Goal: Information Seeking & Learning: Check status

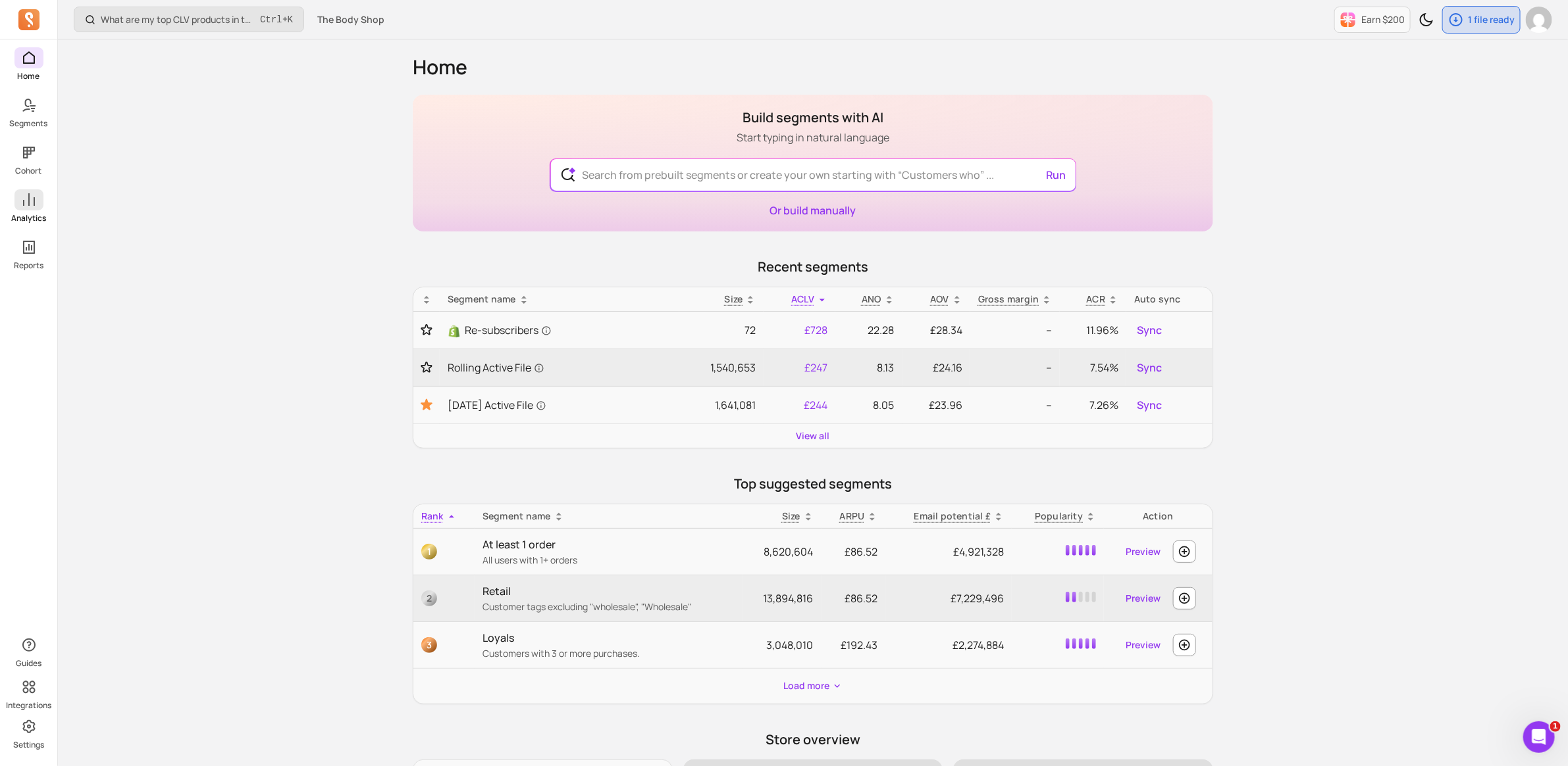
click at [28, 207] on icon at bounding box center [29, 200] width 16 height 16
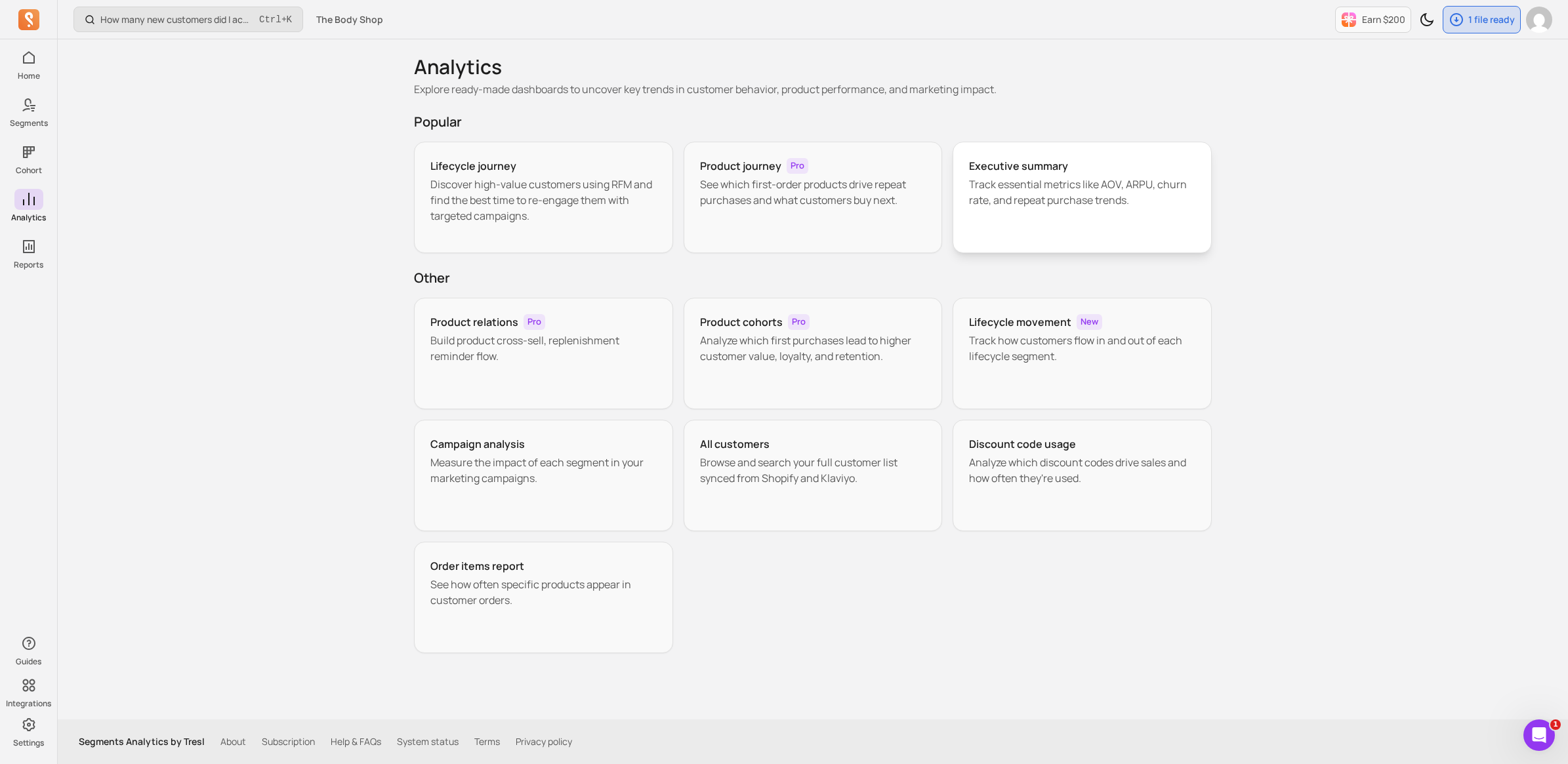
click at [1070, 195] on p "Track essential metrics like AOV, ARPU, churn rate, and repeat purchase trends." at bounding box center [1081, 192] width 226 height 31
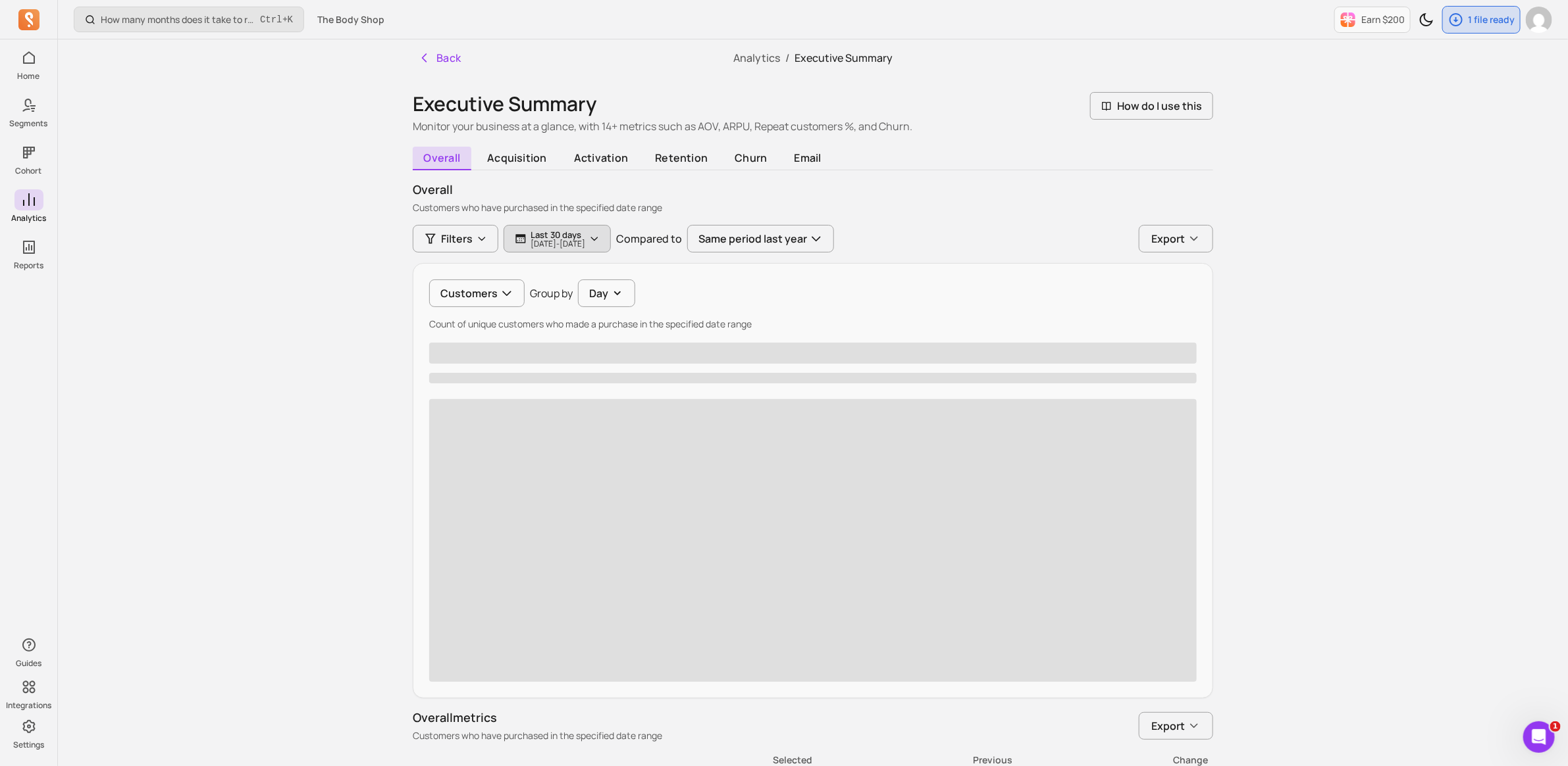
click at [585, 233] on p "Last 30 days" at bounding box center [557, 234] width 55 height 10
click at [600, 283] on button "last 30 days" at bounding box center [599, 277] width 175 height 26
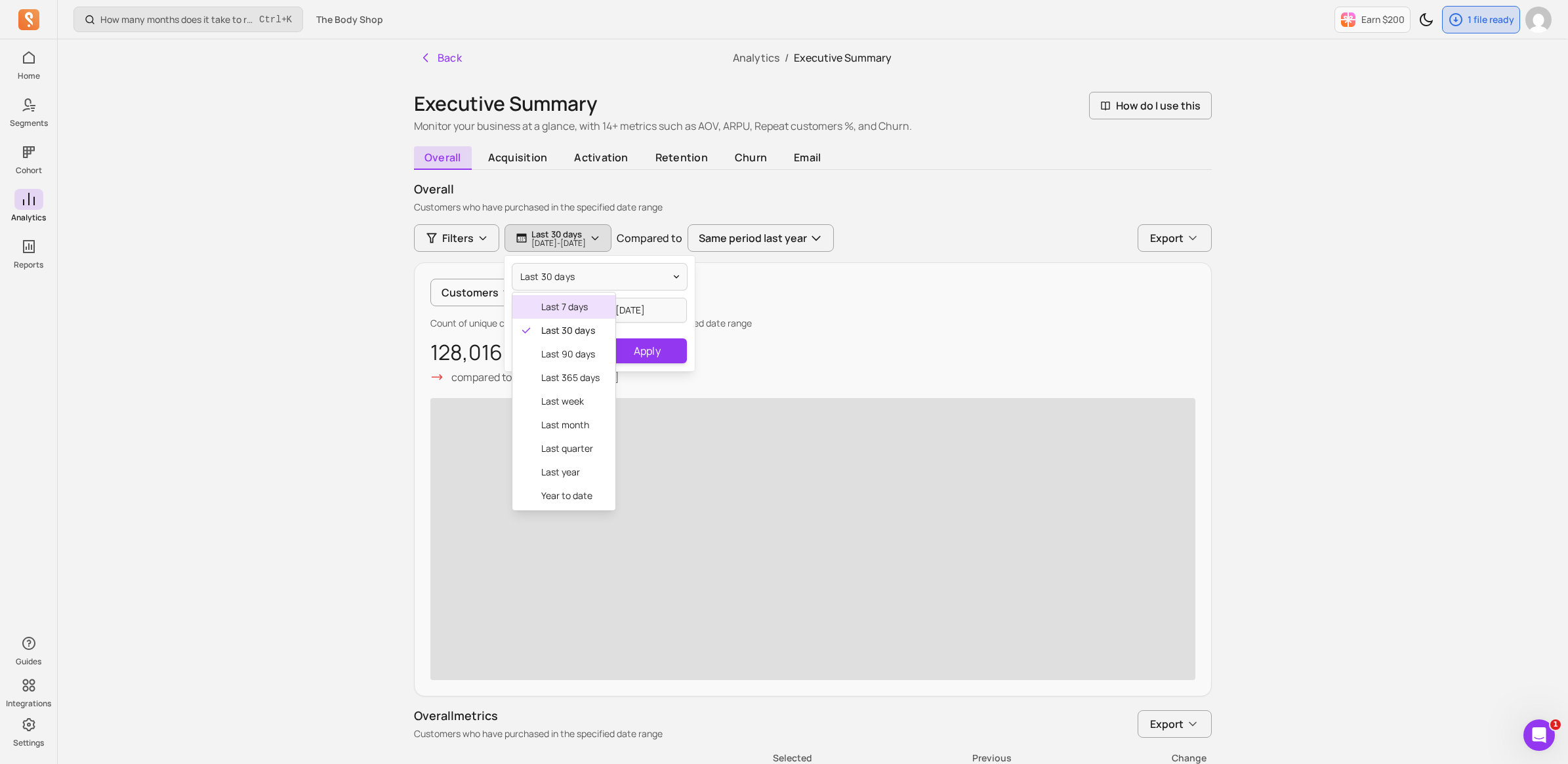
click at [564, 307] on span "last 7 days" at bounding box center [570, 308] width 58 height 13
type input "[DATE]"
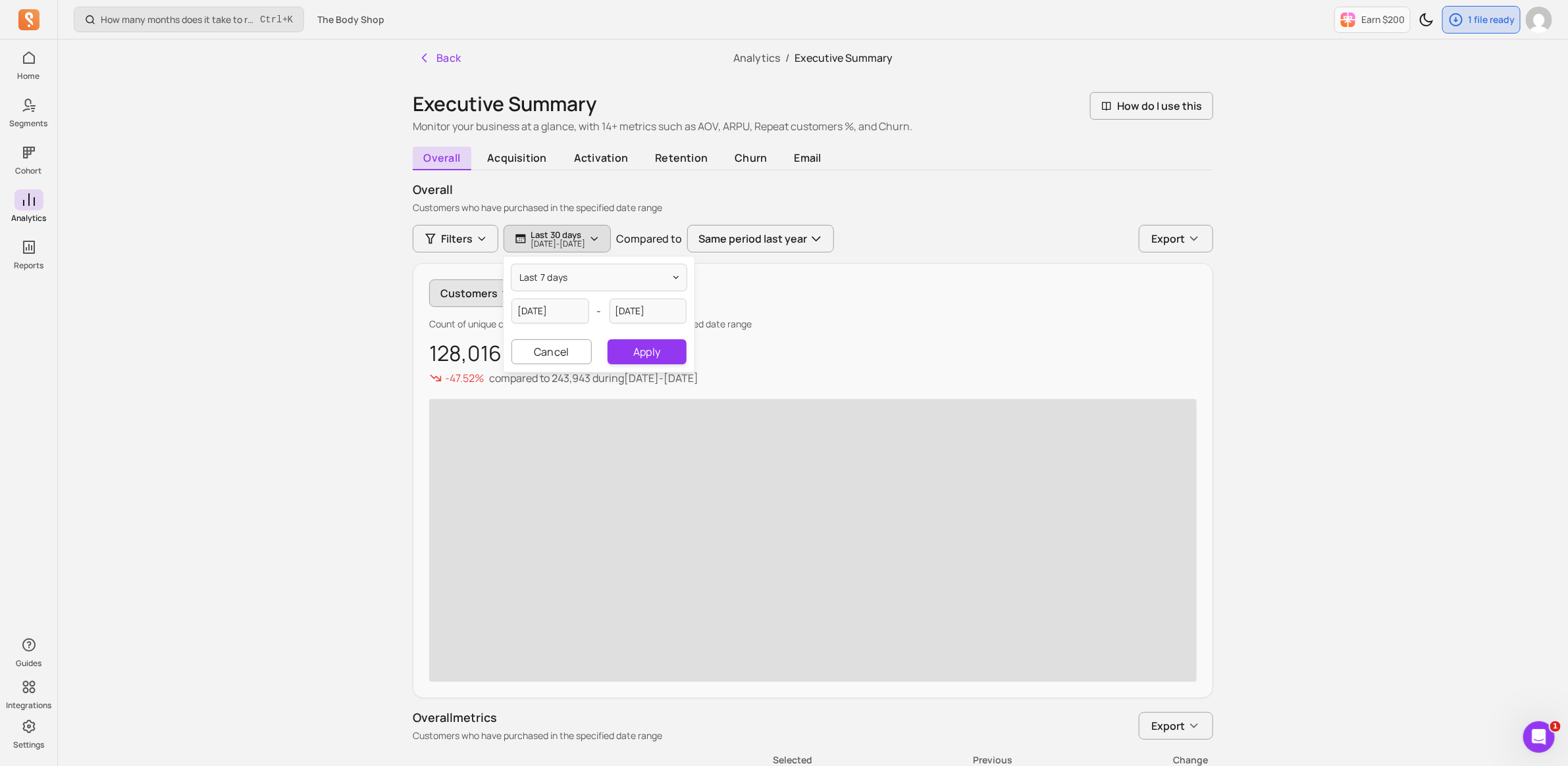
click at [453, 287] on button "Customers" at bounding box center [476, 293] width 95 height 28
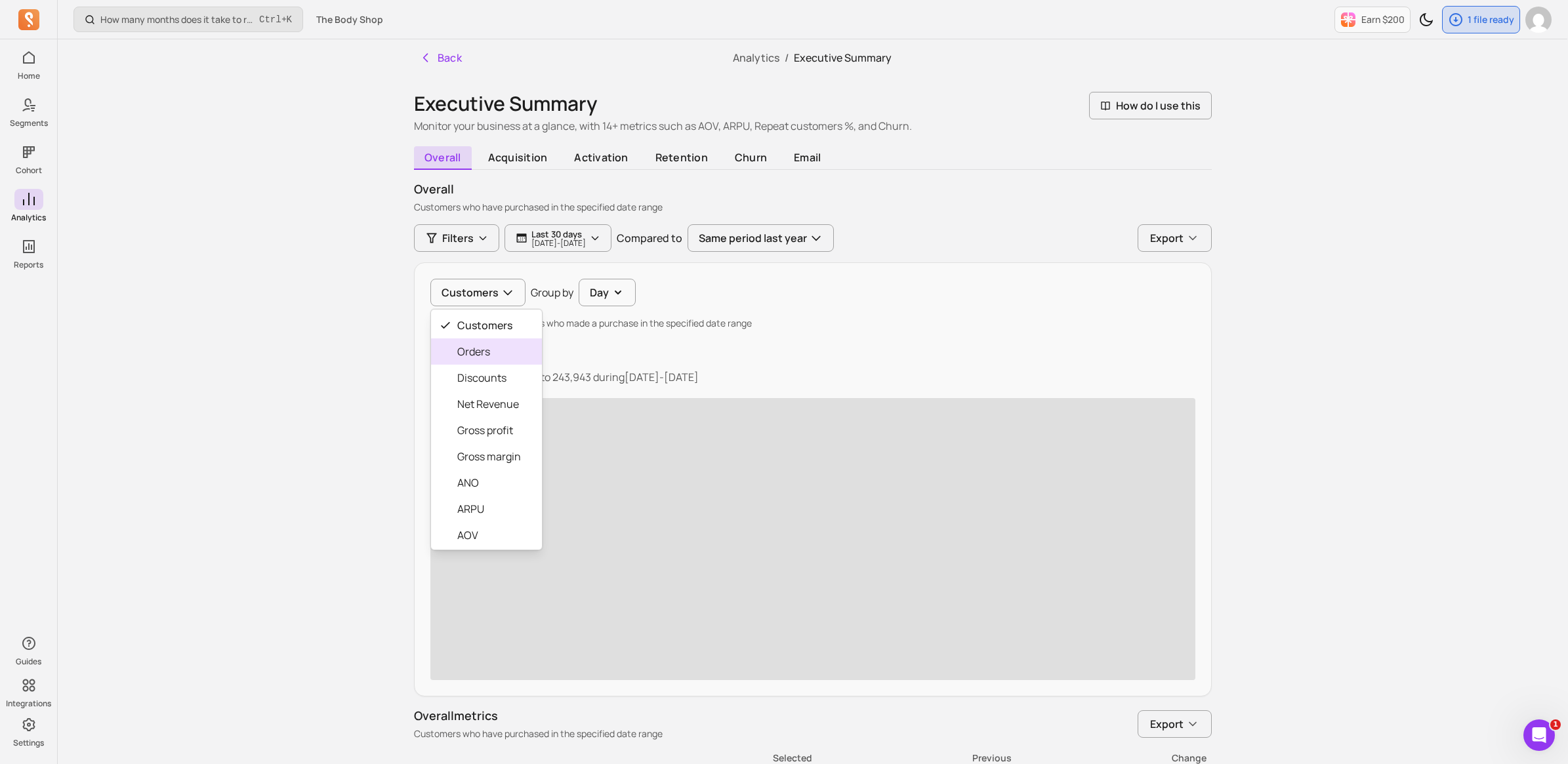
click at [494, 349] on span "Orders" at bounding box center [489, 351] width 64 height 16
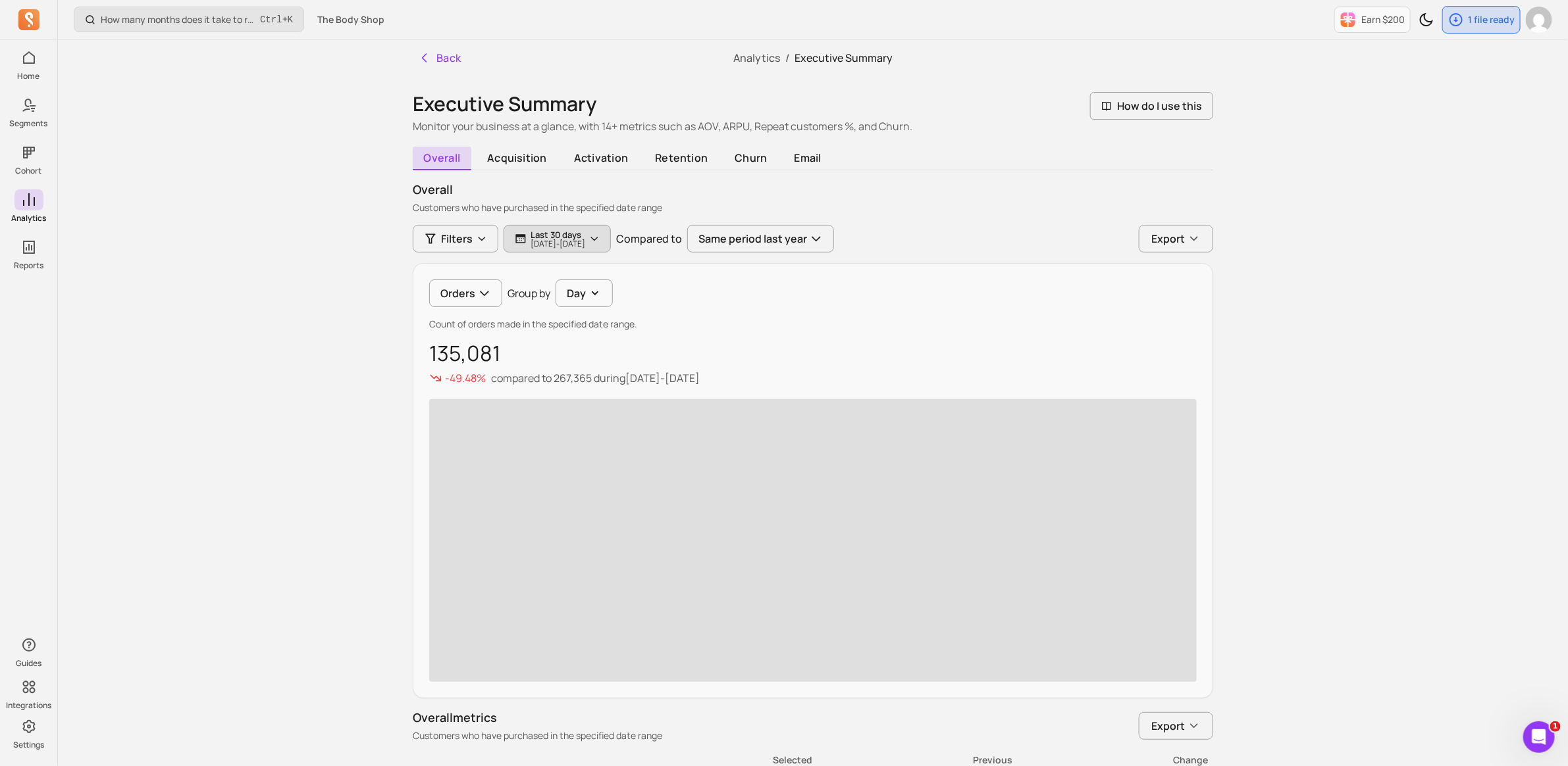
click at [585, 244] on p "[DATE] - [DATE]" at bounding box center [557, 244] width 55 height 8
click at [605, 278] on button "last 7 days" at bounding box center [599, 277] width 175 height 26
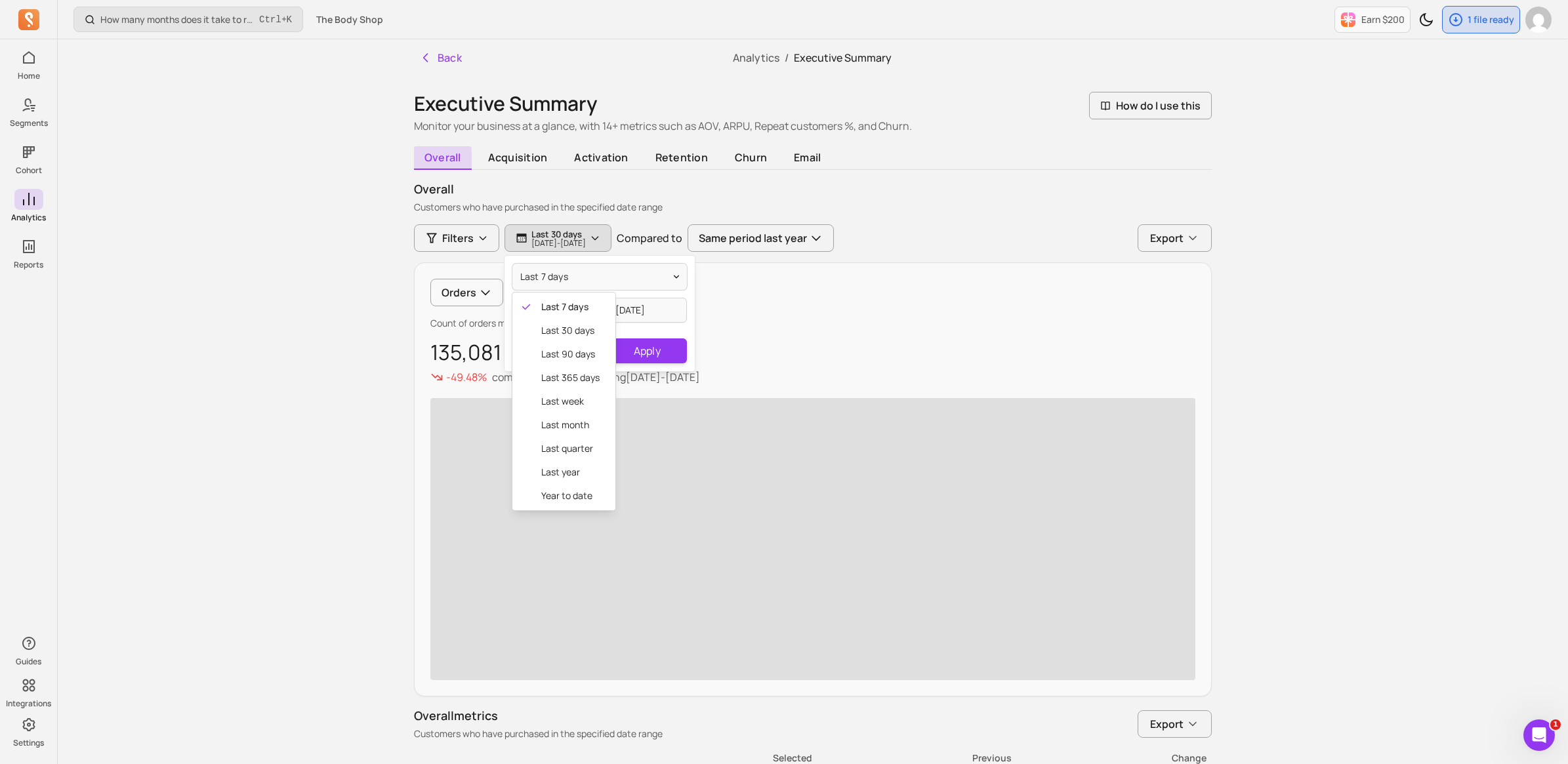
click at [837, 286] on div "Filters Last 30 days [DATE] - [DATE] last 7 days last 7 days last 30 days last …" at bounding box center [813, 461] width 797 height 472
click at [608, 238] on button "Last 30 days [DATE] - [DATE]" at bounding box center [555, 238] width 107 height 28
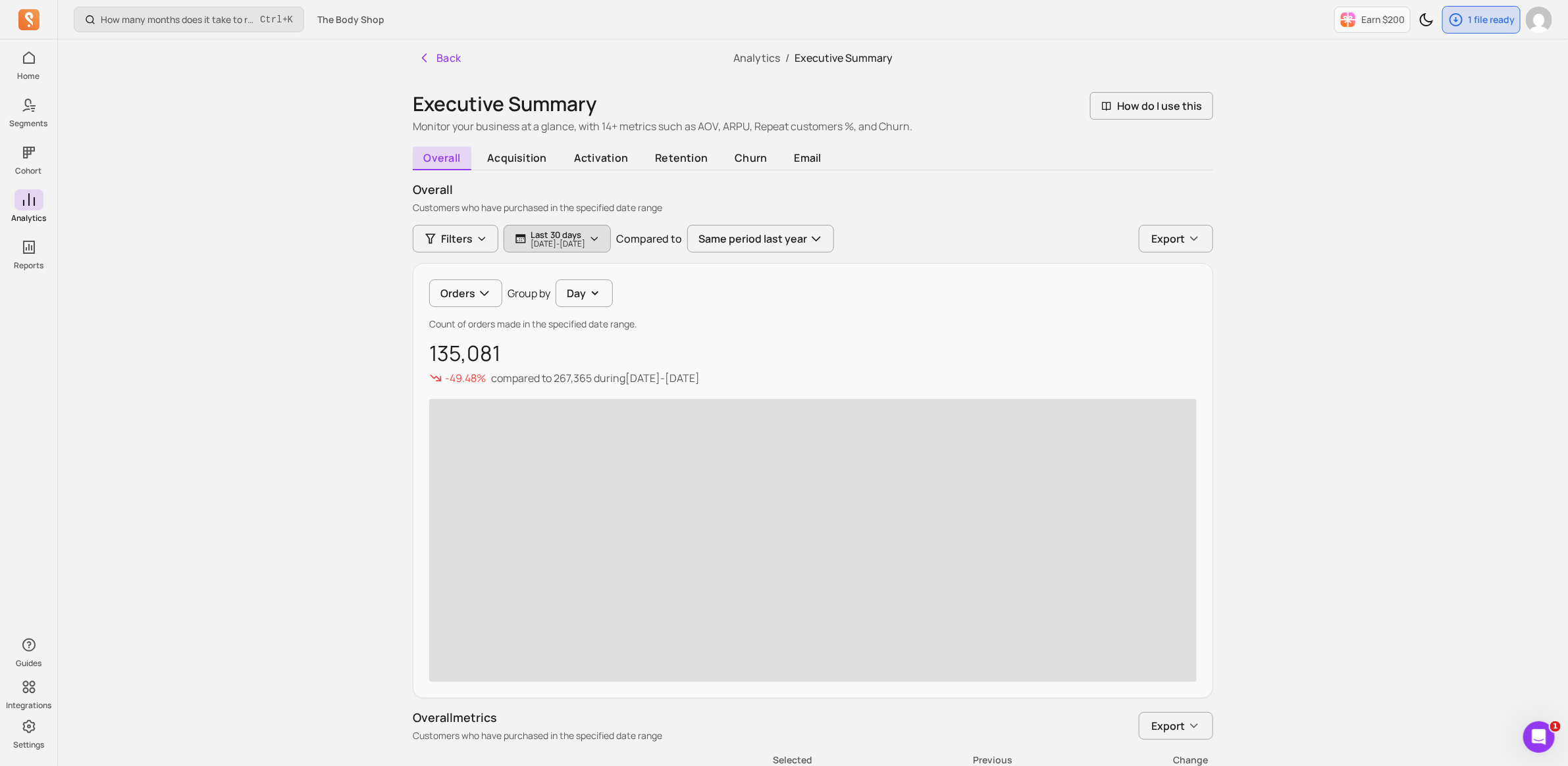
click at [548, 240] on p "[DATE] - [DATE]" at bounding box center [557, 244] width 55 height 8
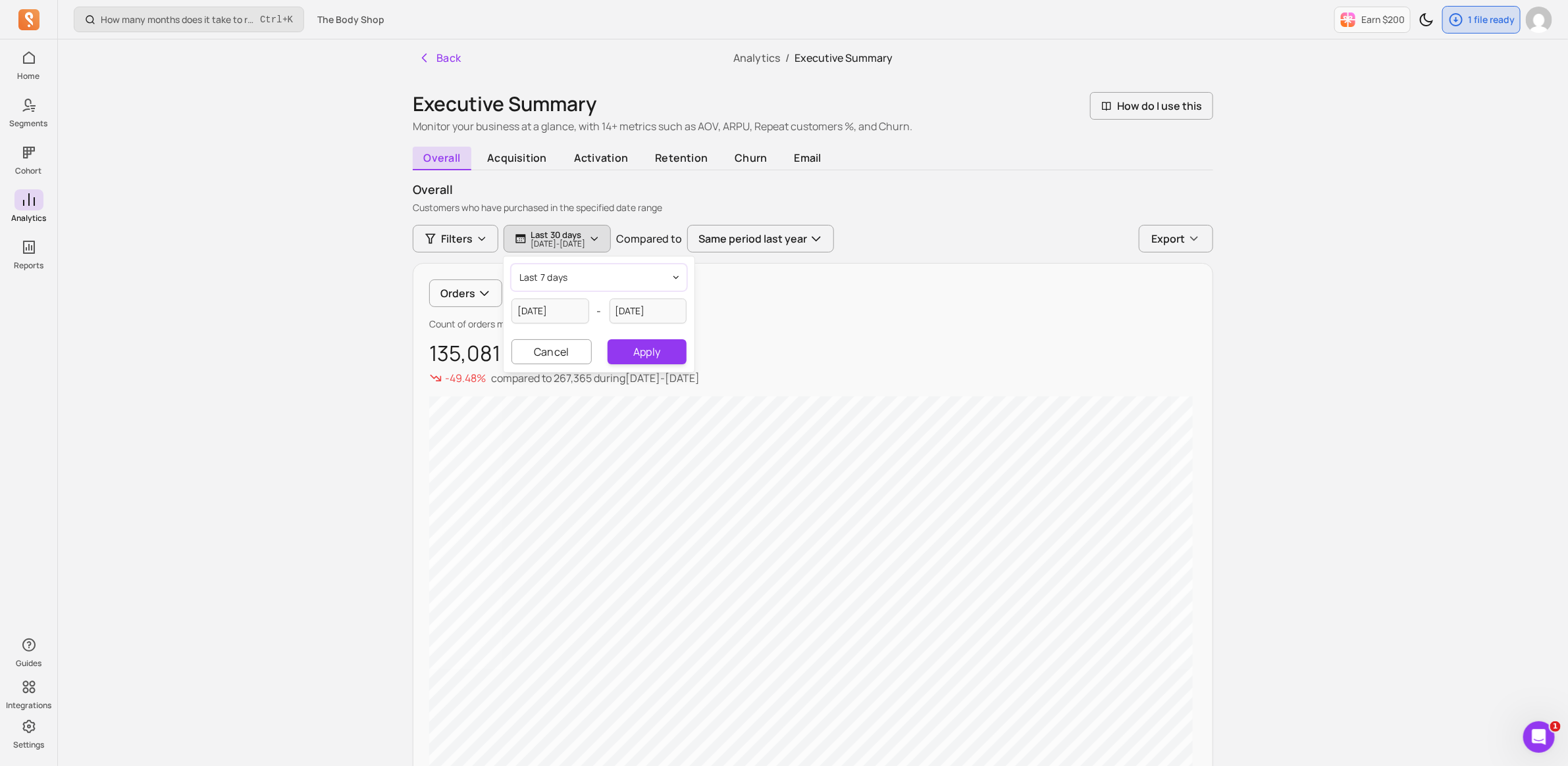
click at [581, 277] on button "last 7 days" at bounding box center [599, 277] width 175 height 26
click at [646, 314] on div "last 7 days last 7 days last 30 days last 90 days last 365 days last week last …" at bounding box center [601, 313] width 191 height 115
select select "2025"
select select "September"
click at [527, 310] on input "[DATE]" at bounding box center [550, 311] width 78 height 25
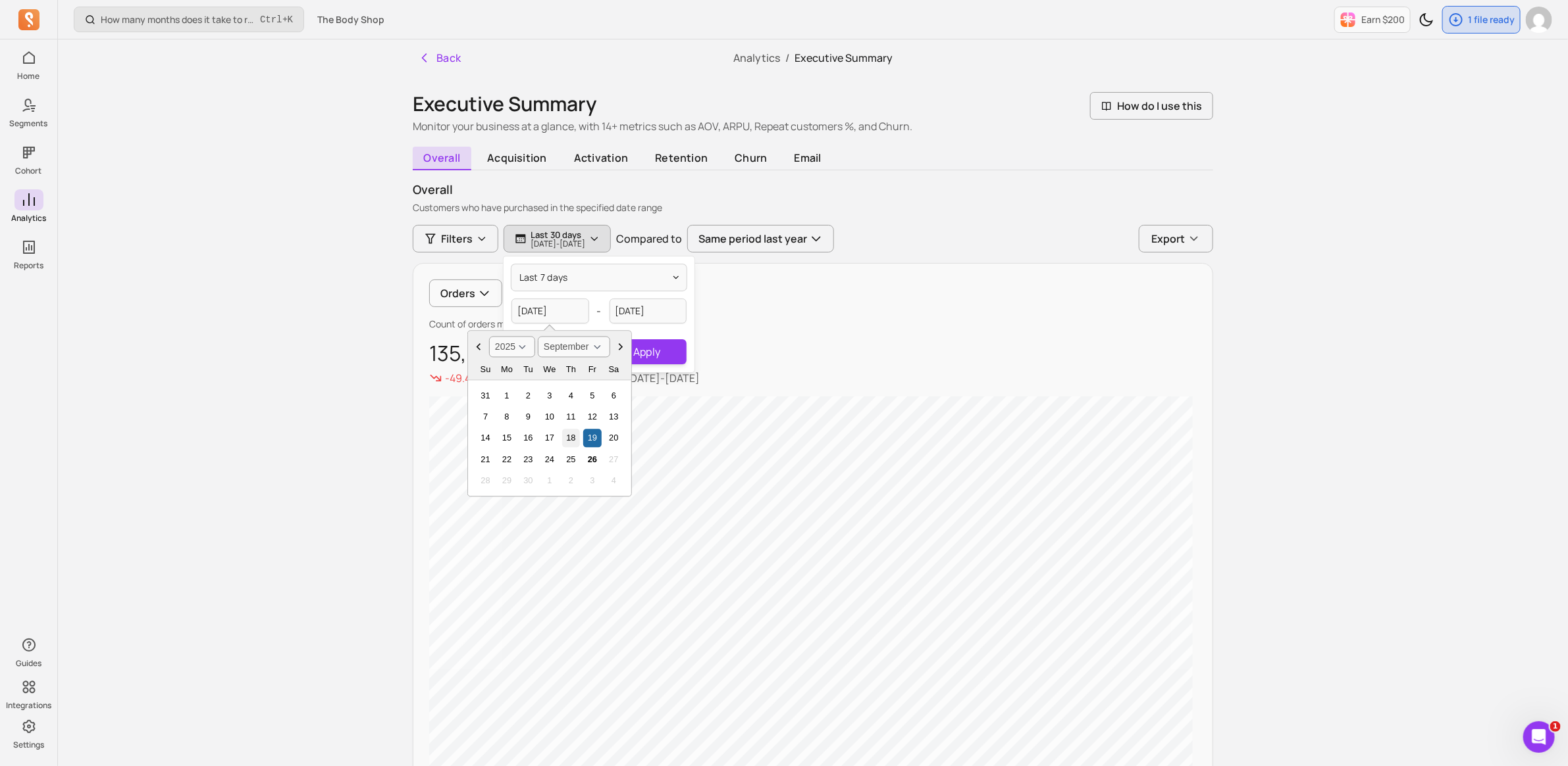
click at [568, 431] on div "18" at bounding box center [571, 438] width 18 height 18
type input "[DATE]"
select select "2025"
select select "September"
click at [629, 310] on input "[DATE]" at bounding box center [648, 311] width 78 height 25
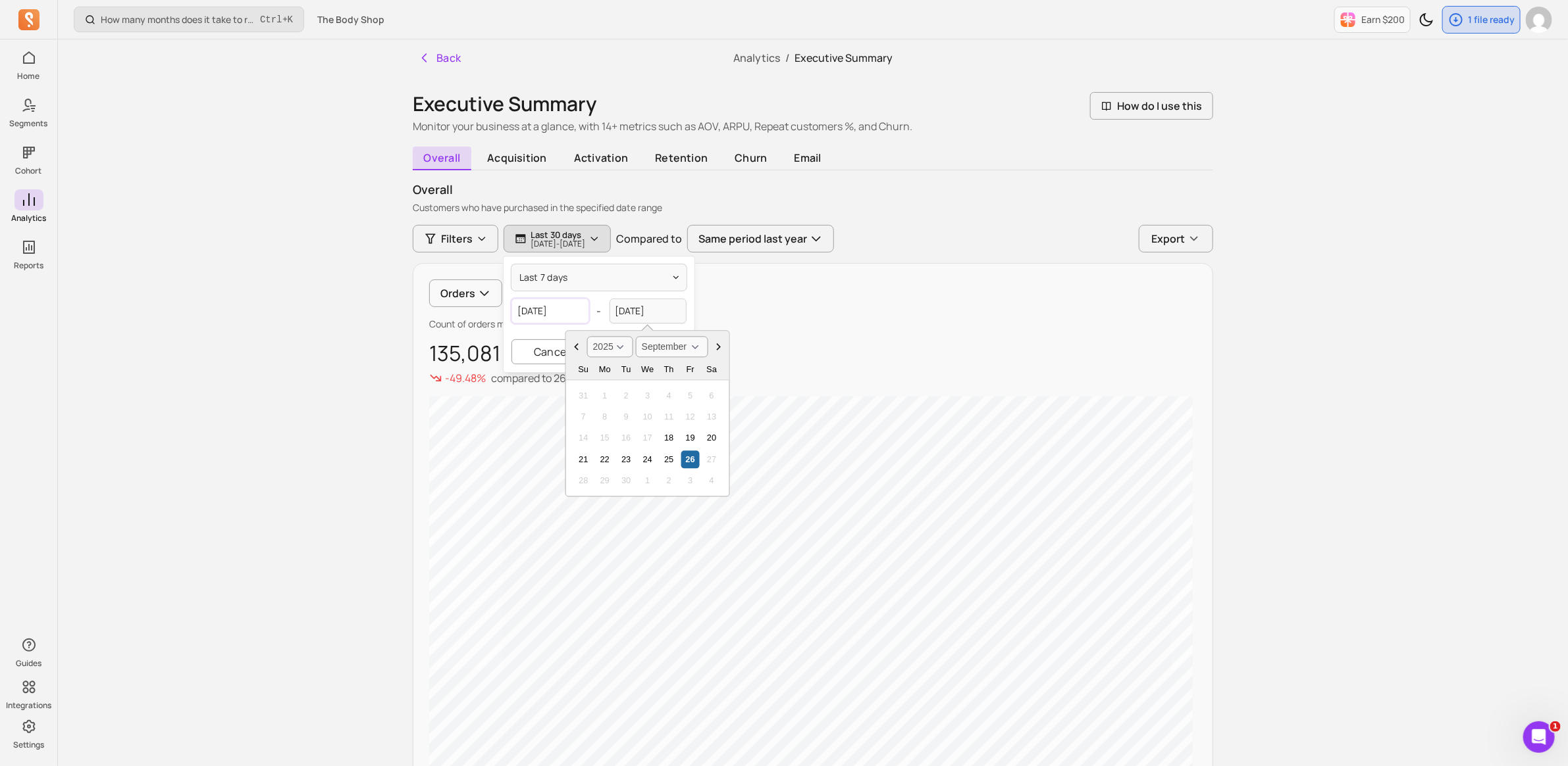
click at [531, 310] on input "[DATE]" at bounding box center [550, 311] width 78 height 25
select select "2025"
select select "September"
click at [544, 458] on div "24" at bounding box center [549, 459] width 18 height 18
type input "[DATE]"
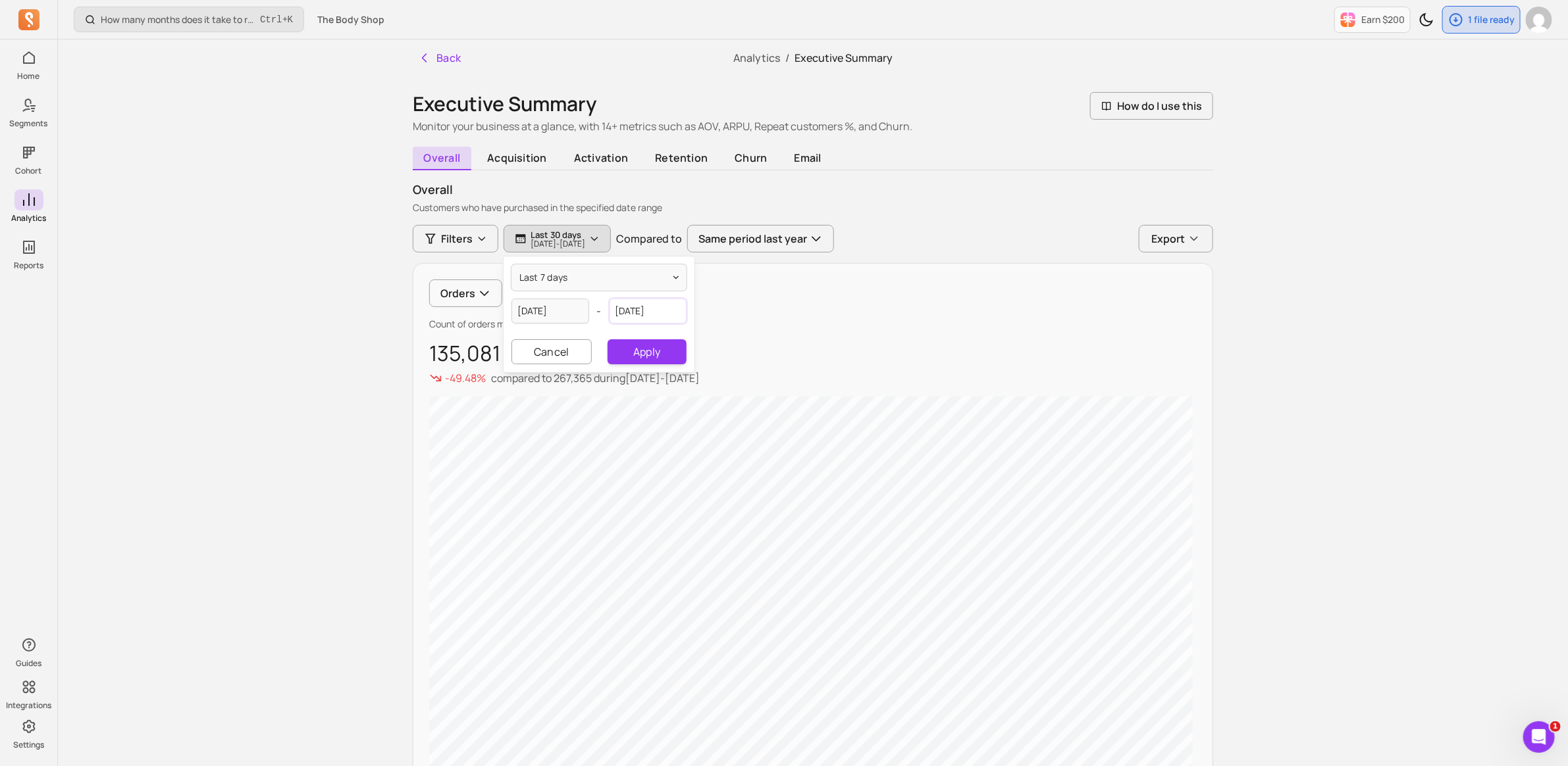
click at [642, 313] on input "[DATE]" at bounding box center [648, 311] width 78 height 25
select select "2025"
select select "September"
click at [643, 458] on div "24" at bounding box center [647, 459] width 18 height 18
type input "[DATE]"
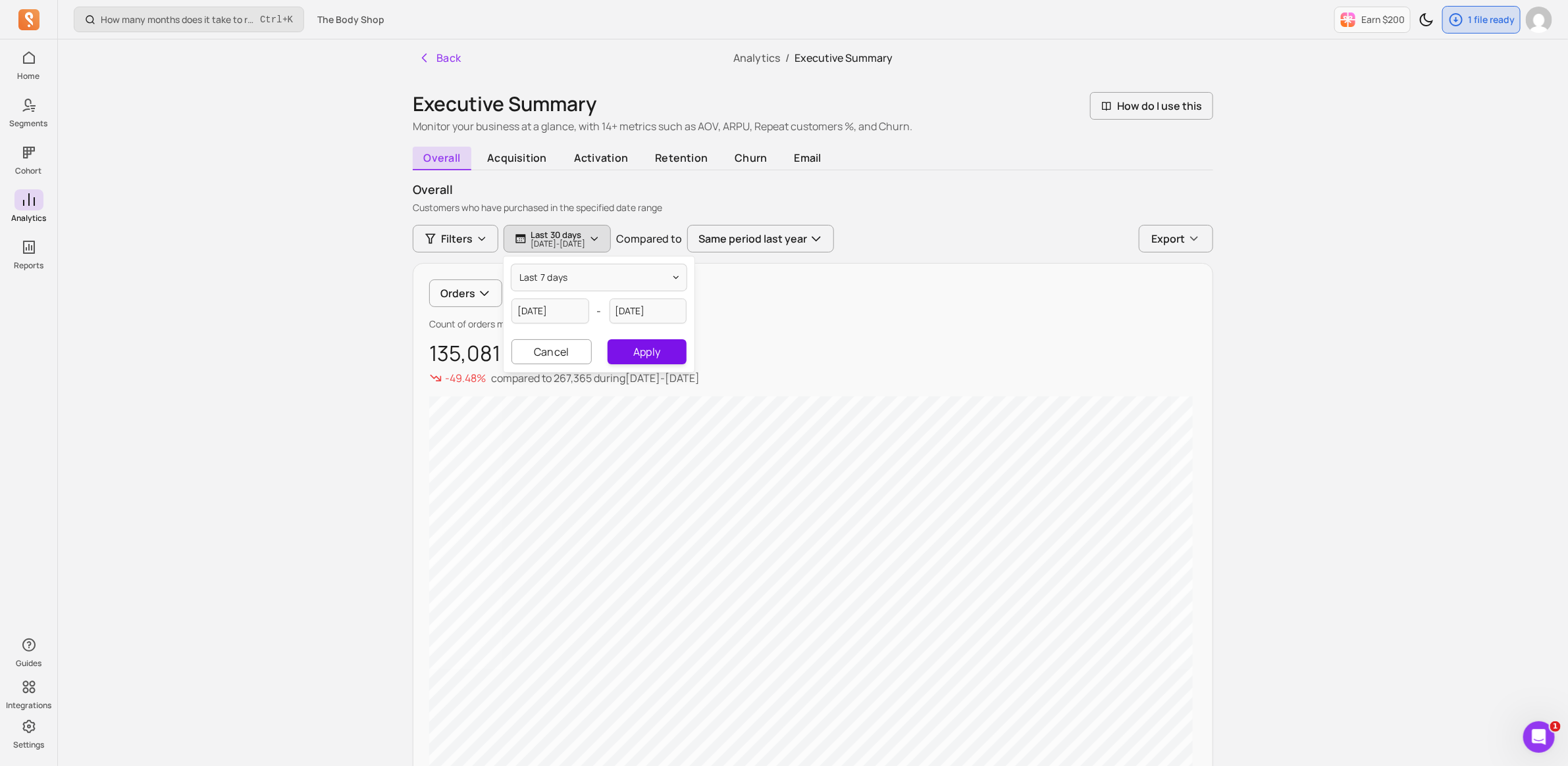
click at [663, 343] on button "Apply" at bounding box center [647, 352] width 79 height 25
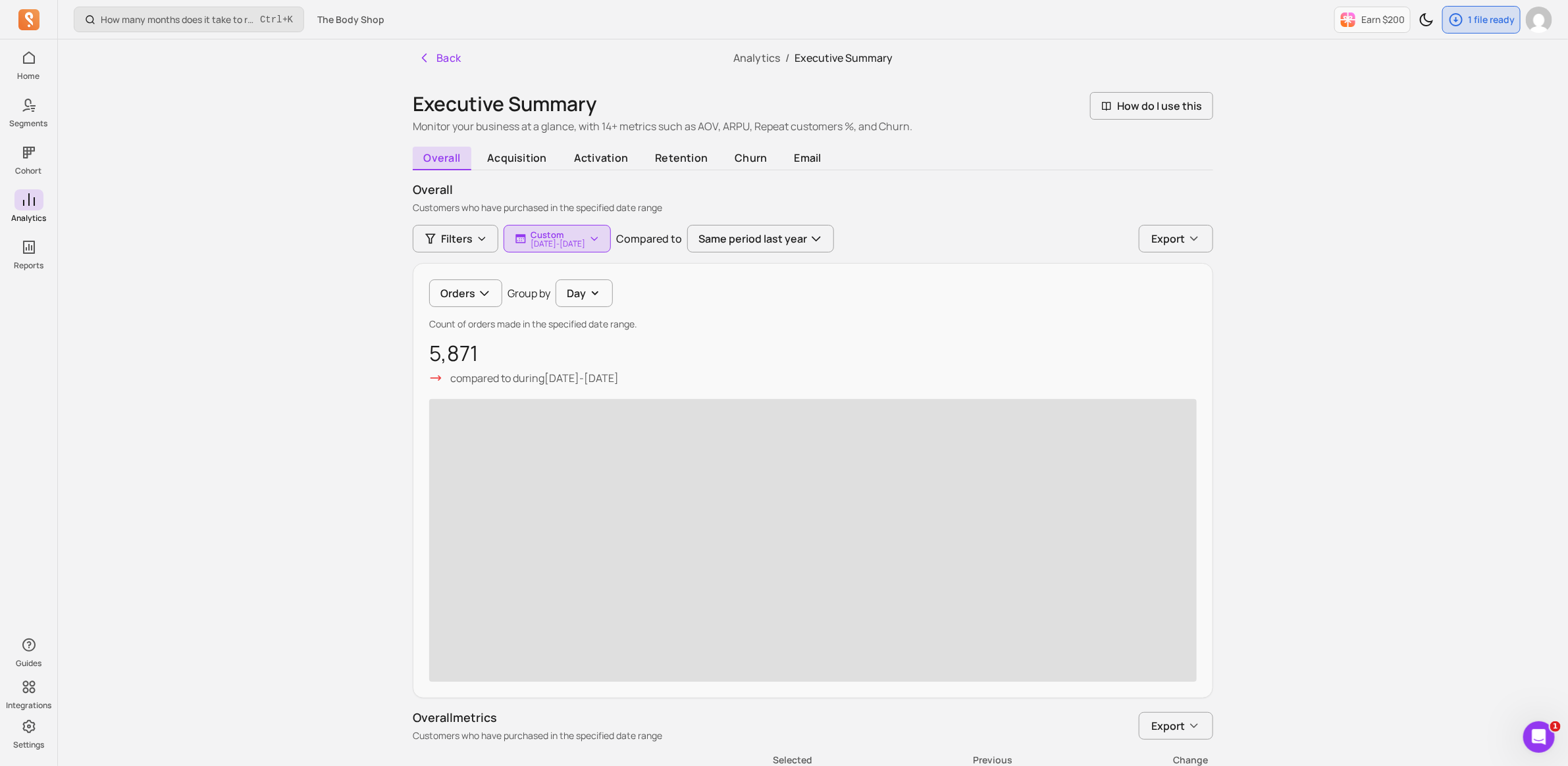
click at [377, 324] on div "How many months does it take to recover my CAC (Customer Acquisition Cost)? Ctr…" at bounding box center [813, 560] width 1510 height 1121
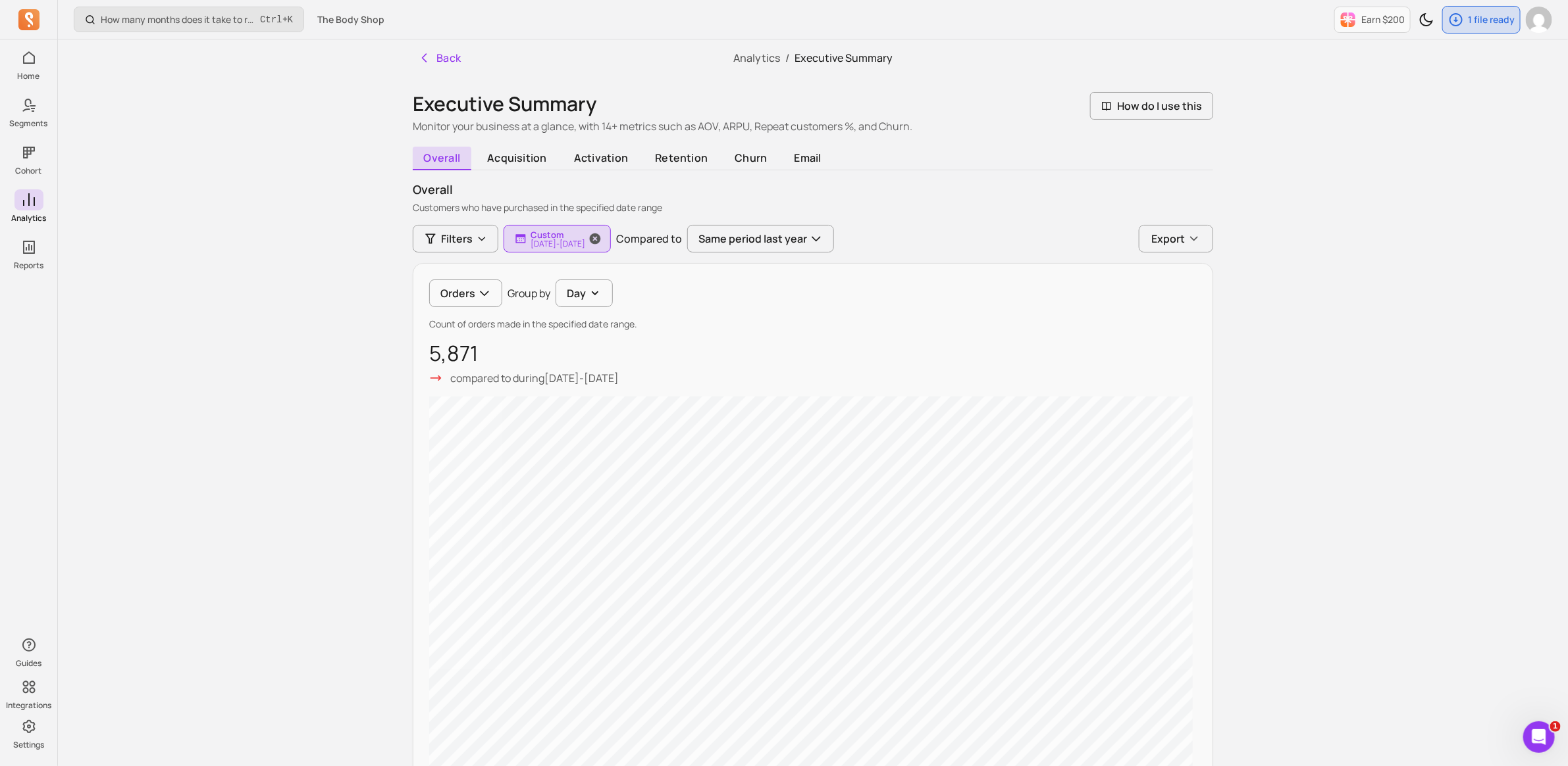
click at [573, 228] on button "Custom [DATE] - [DATE]" at bounding box center [556, 238] width 107 height 28
select select "2025"
select select "September"
click at [572, 318] on input "[DATE]" at bounding box center [550, 311] width 78 height 25
click at [506, 416] on div "8" at bounding box center [506, 417] width 18 height 18
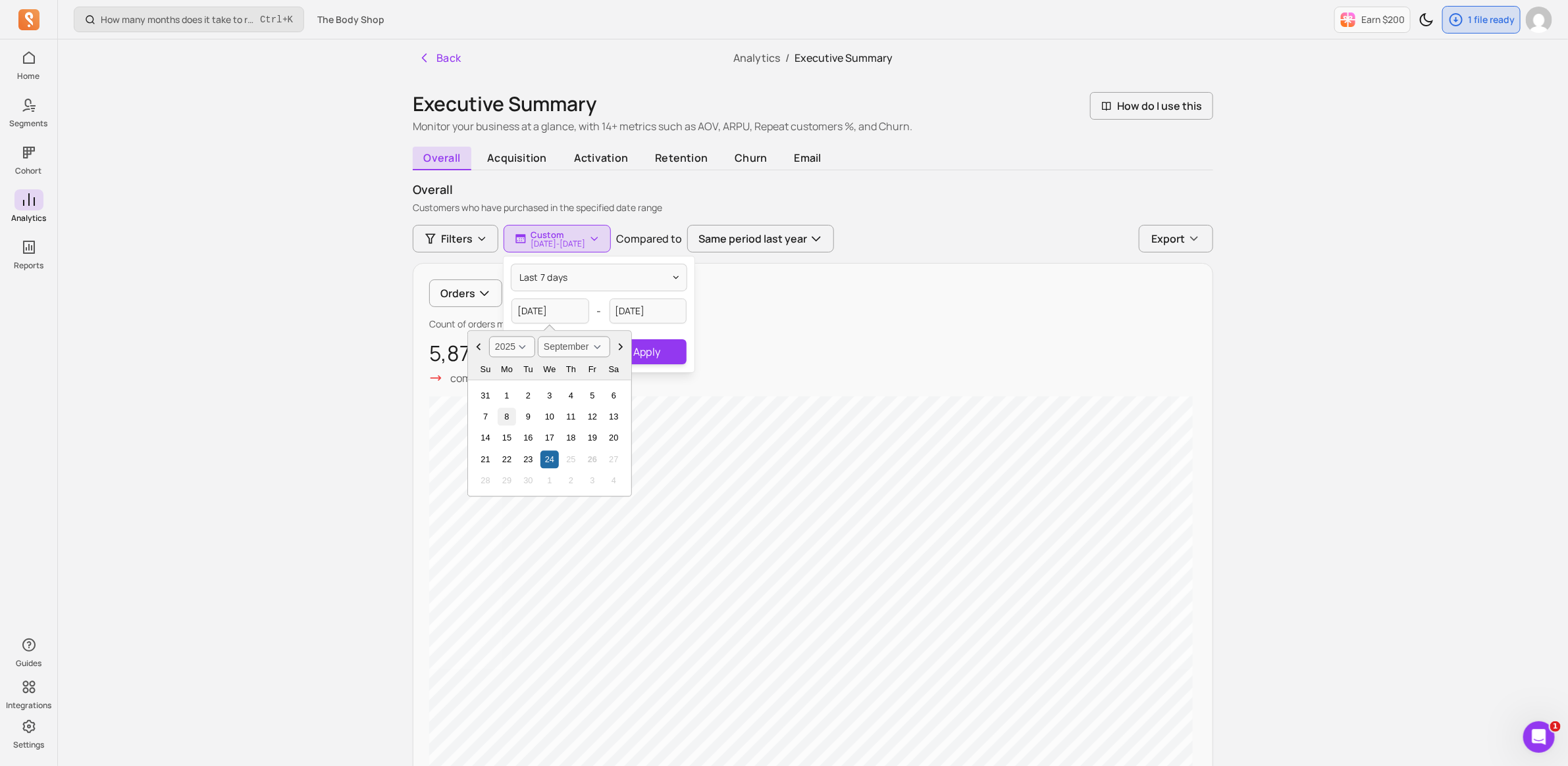
type input "[DATE]"
click at [631, 310] on input "[DATE]" at bounding box center [648, 311] width 78 height 25
select select "2025"
select select "September"
click at [604, 418] on div "8" at bounding box center [604, 417] width 18 height 18
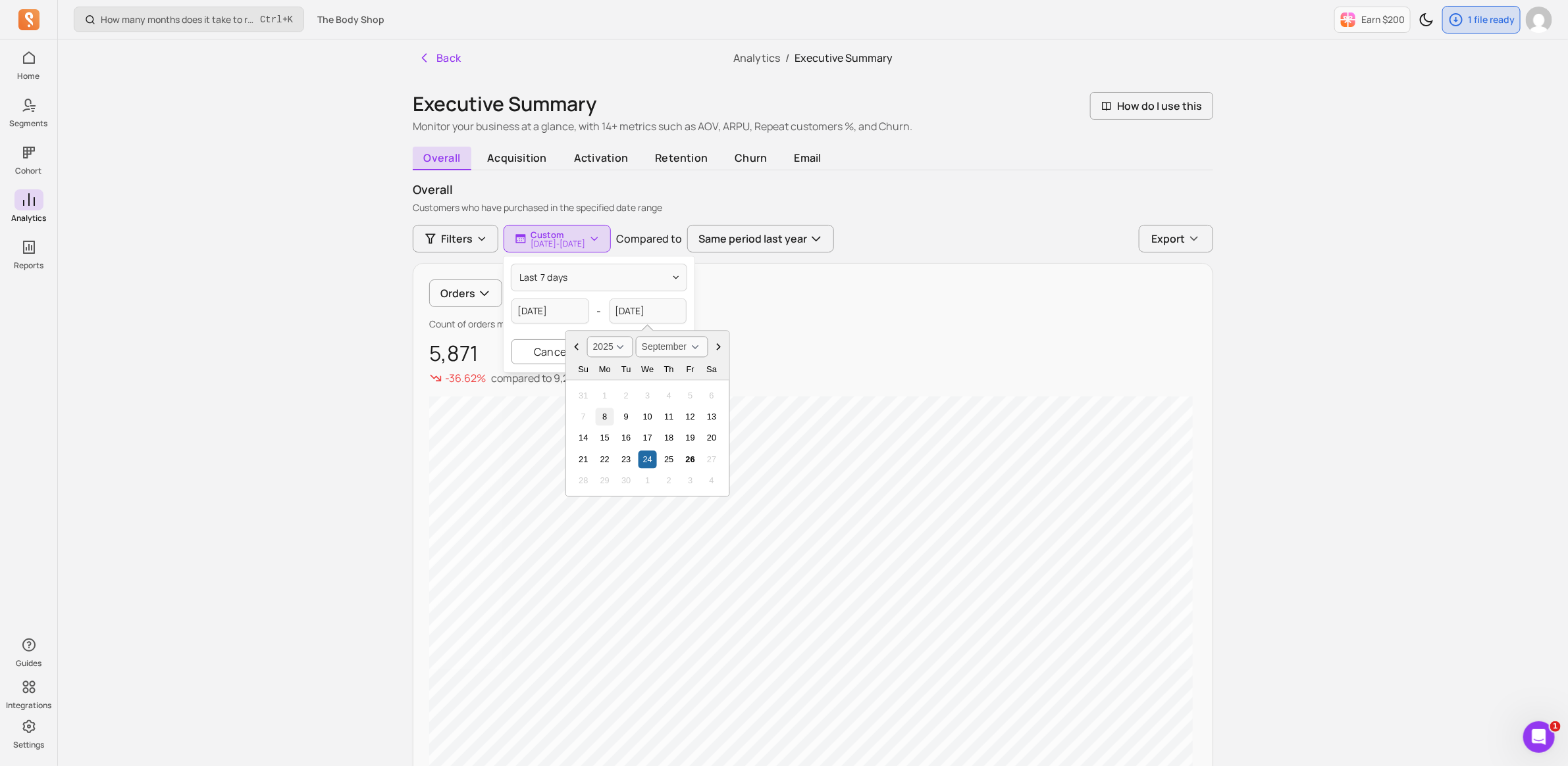
type input "[DATE]"
click at [626, 346] on button "Apply" at bounding box center [647, 352] width 79 height 25
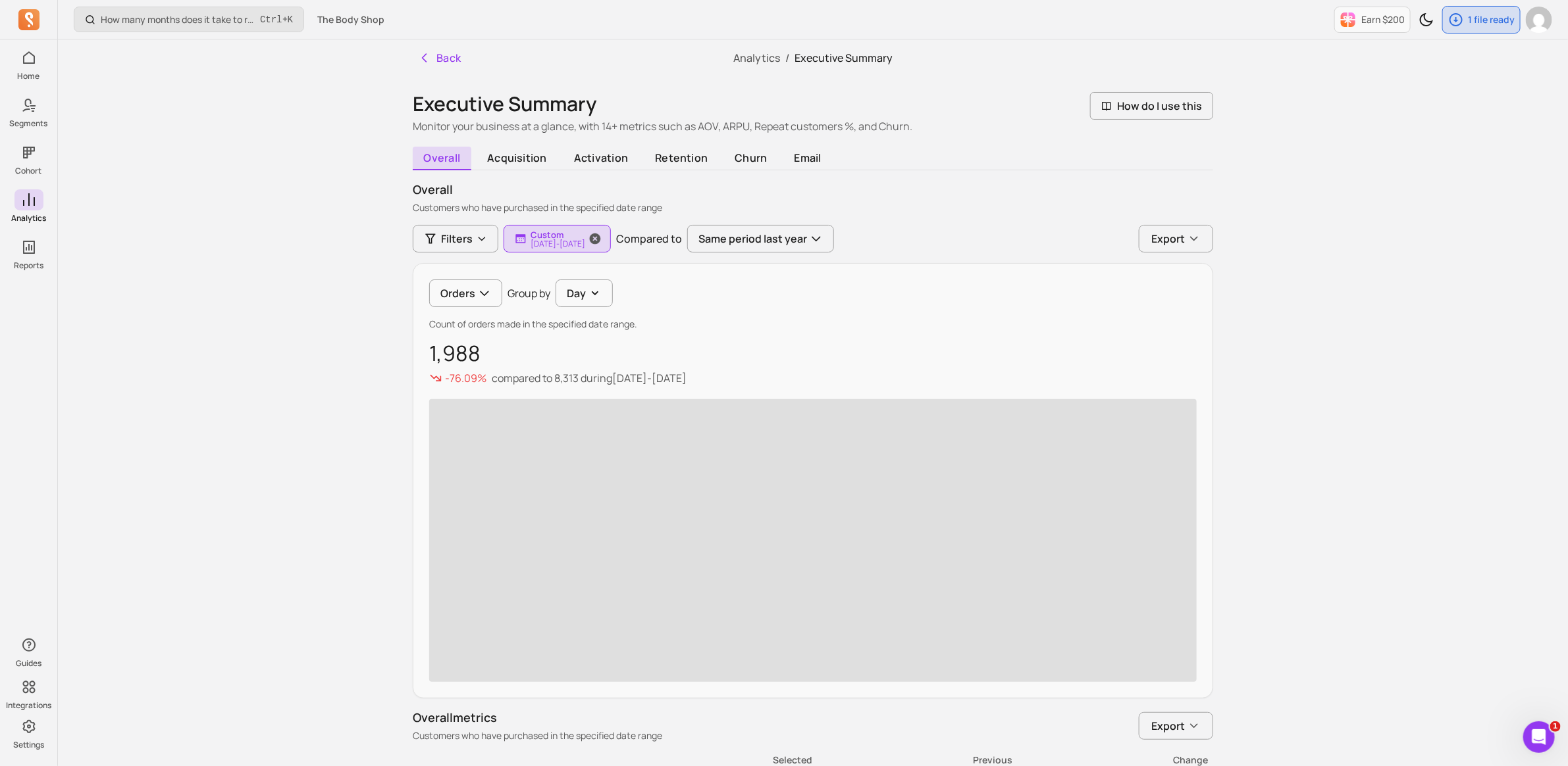
click at [585, 237] on p "Custom" at bounding box center [557, 234] width 55 height 10
click at [550, 318] on input "[DATE]" at bounding box center [550, 311] width 78 height 25
select select "2025"
select select "September"
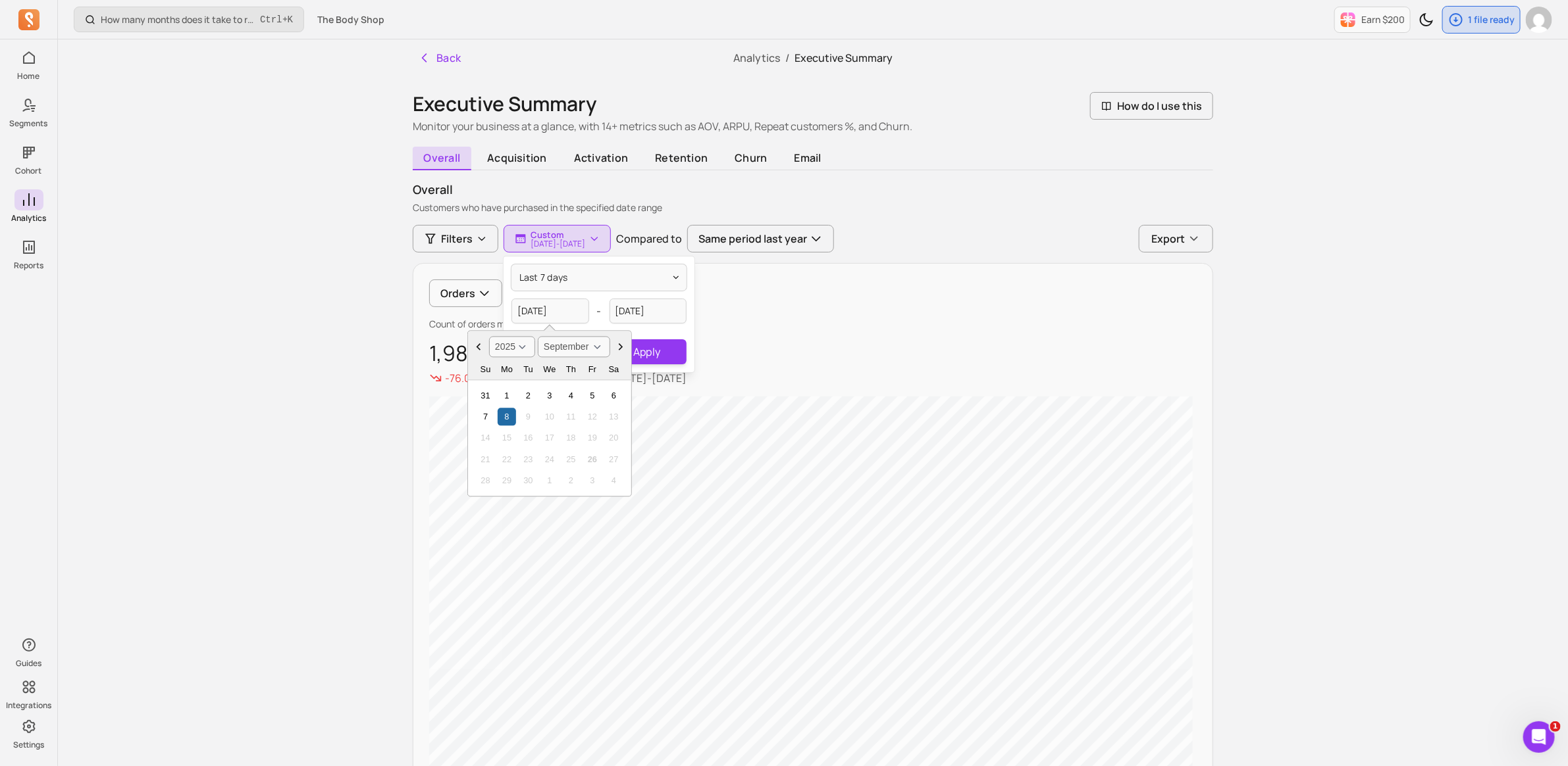
click at [595, 350] on select "January February March April May June July August September October November De…" at bounding box center [574, 347] width 72 height 21
click at [538, 337] on select "January February March April May June July August September October November De…" at bounding box center [574, 347] width 72 height 21
select select "2025"
select select "September"
click at [647, 313] on input "[DATE]" at bounding box center [648, 311] width 78 height 25
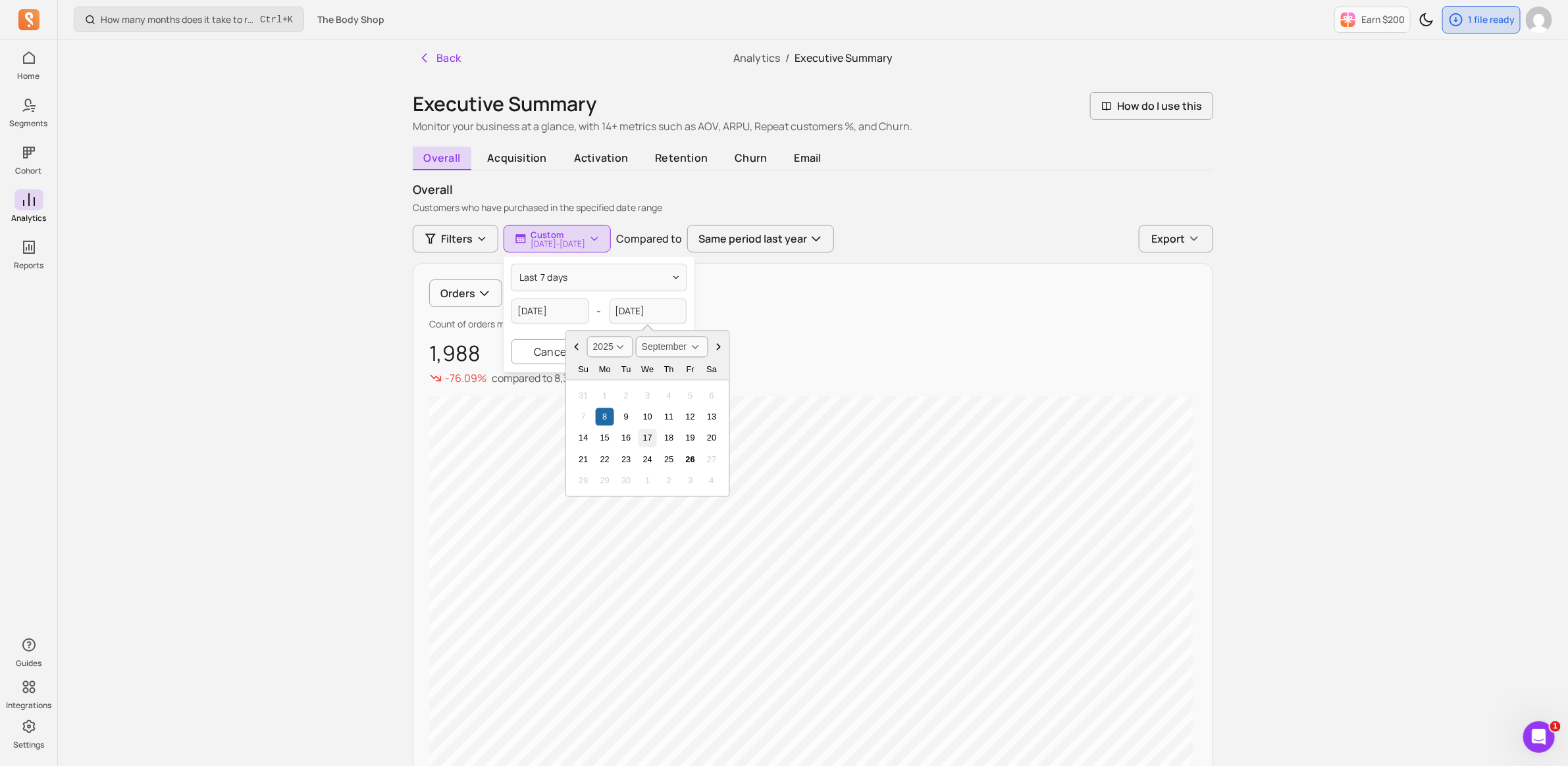
click at [647, 437] on div "17" at bounding box center [647, 438] width 18 height 18
type input "[DATE]"
select select "2025"
select select "September"
click at [554, 319] on input "[DATE]" at bounding box center [550, 311] width 78 height 25
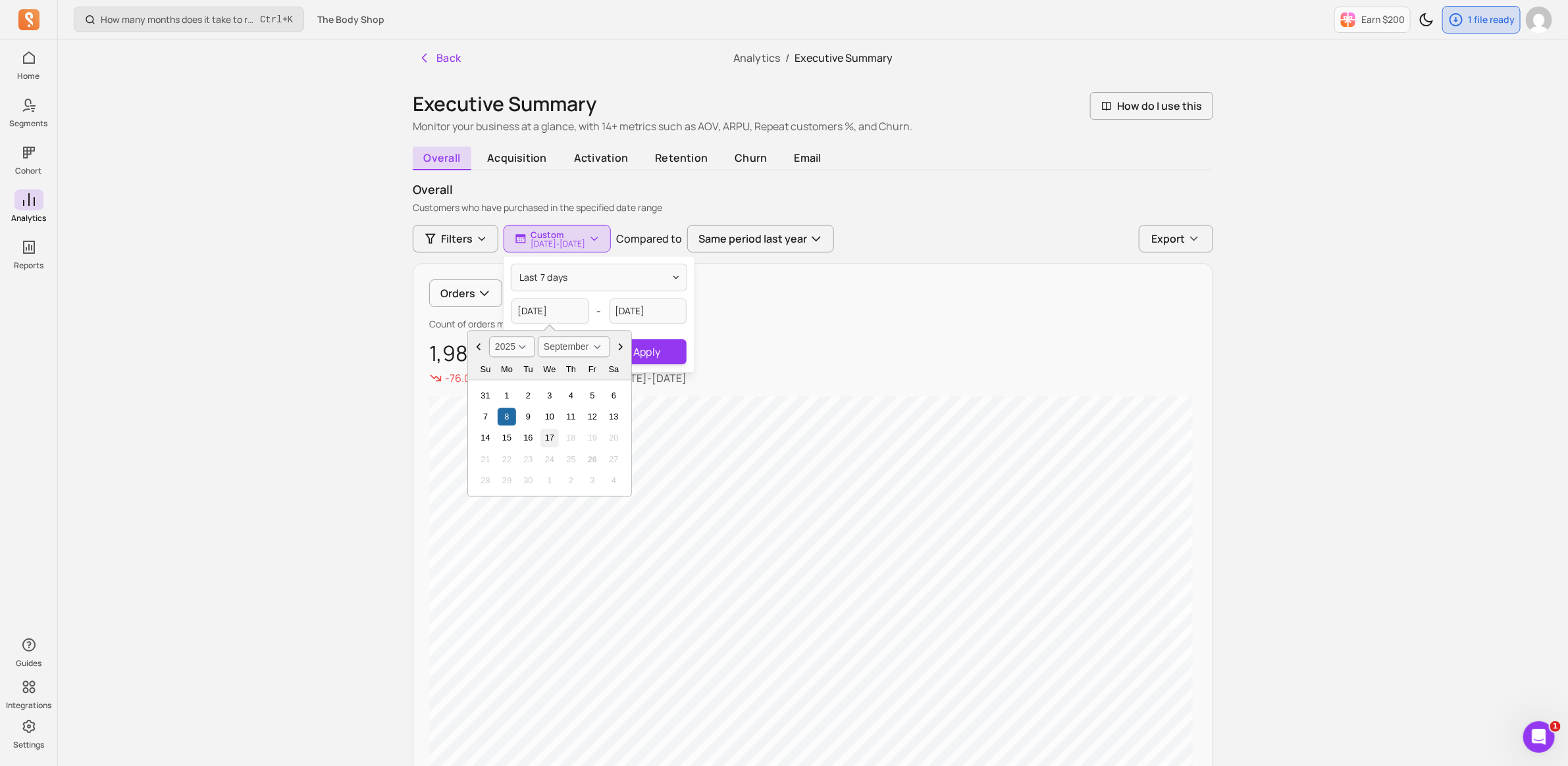
click at [551, 430] on div "17" at bounding box center [549, 438] width 18 height 18
type input "[DATE]"
click at [636, 357] on button "Apply" at bounding box center [647, 352] width 79 height 25
